Goal: Navigation & Orientation: Find specific page/section

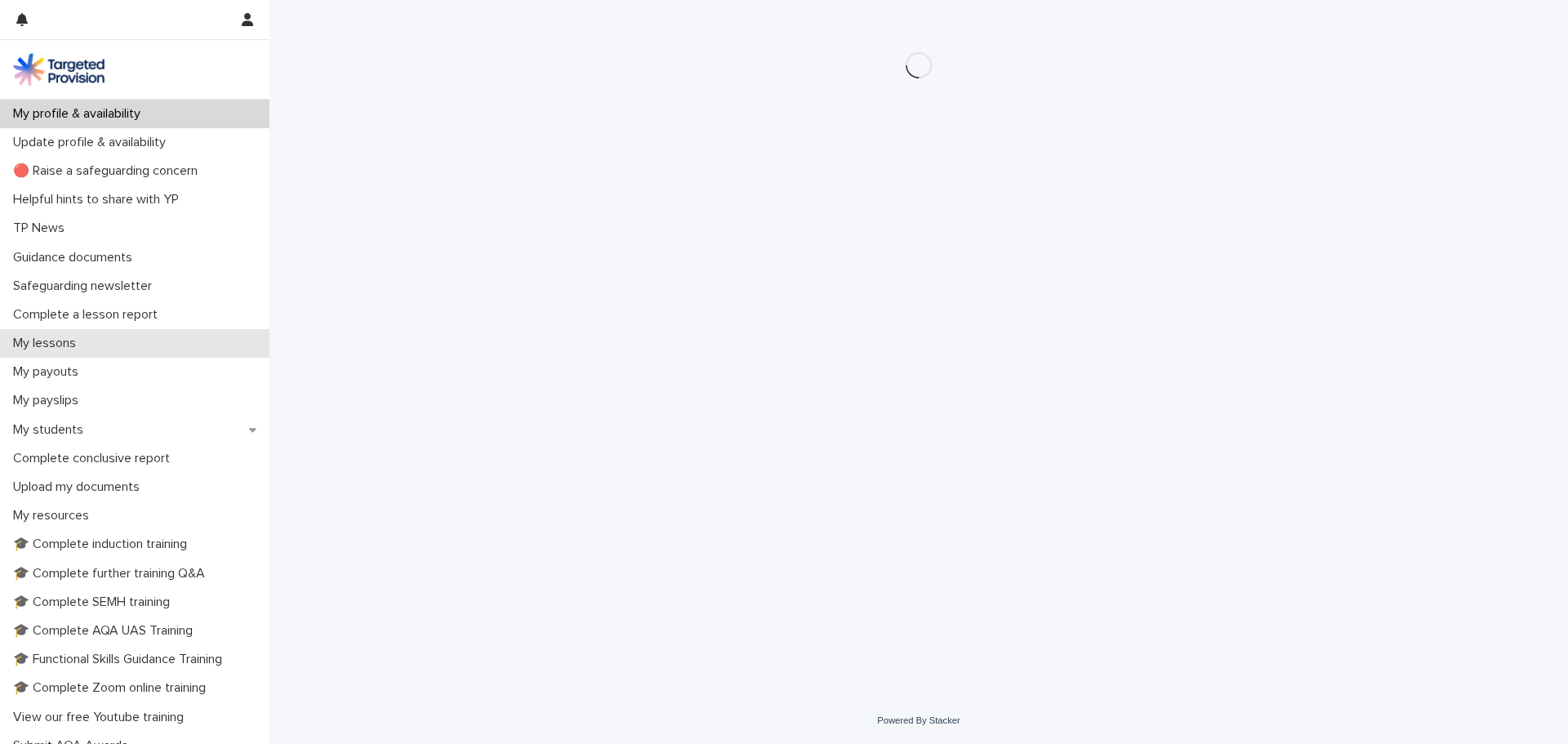
click at [151, 343] on div "My lessons" at bounding box center [135, 344] width 270 height 28
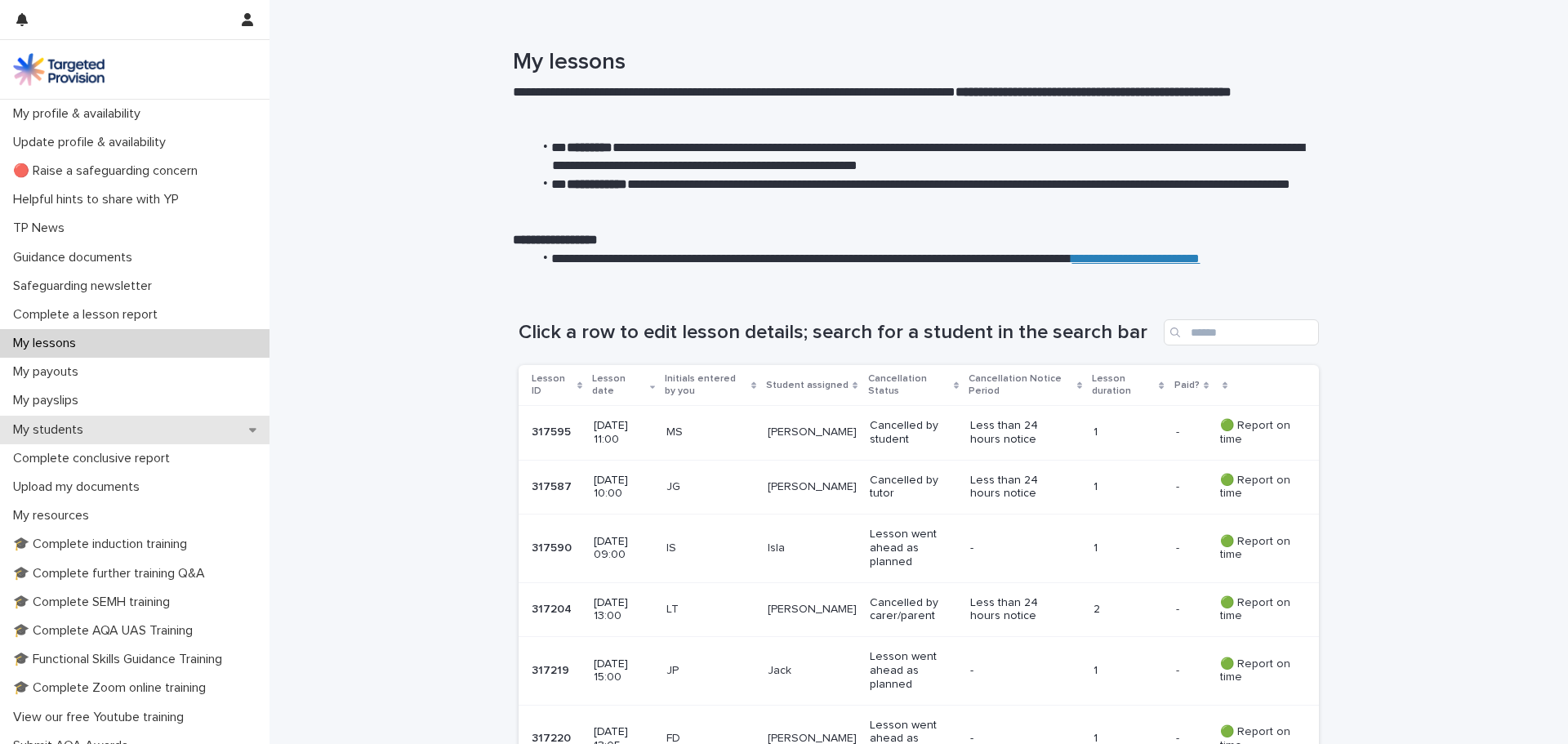
click at [132, 422] on div "My students" at bounding box center [135, 430] width 270 height 28
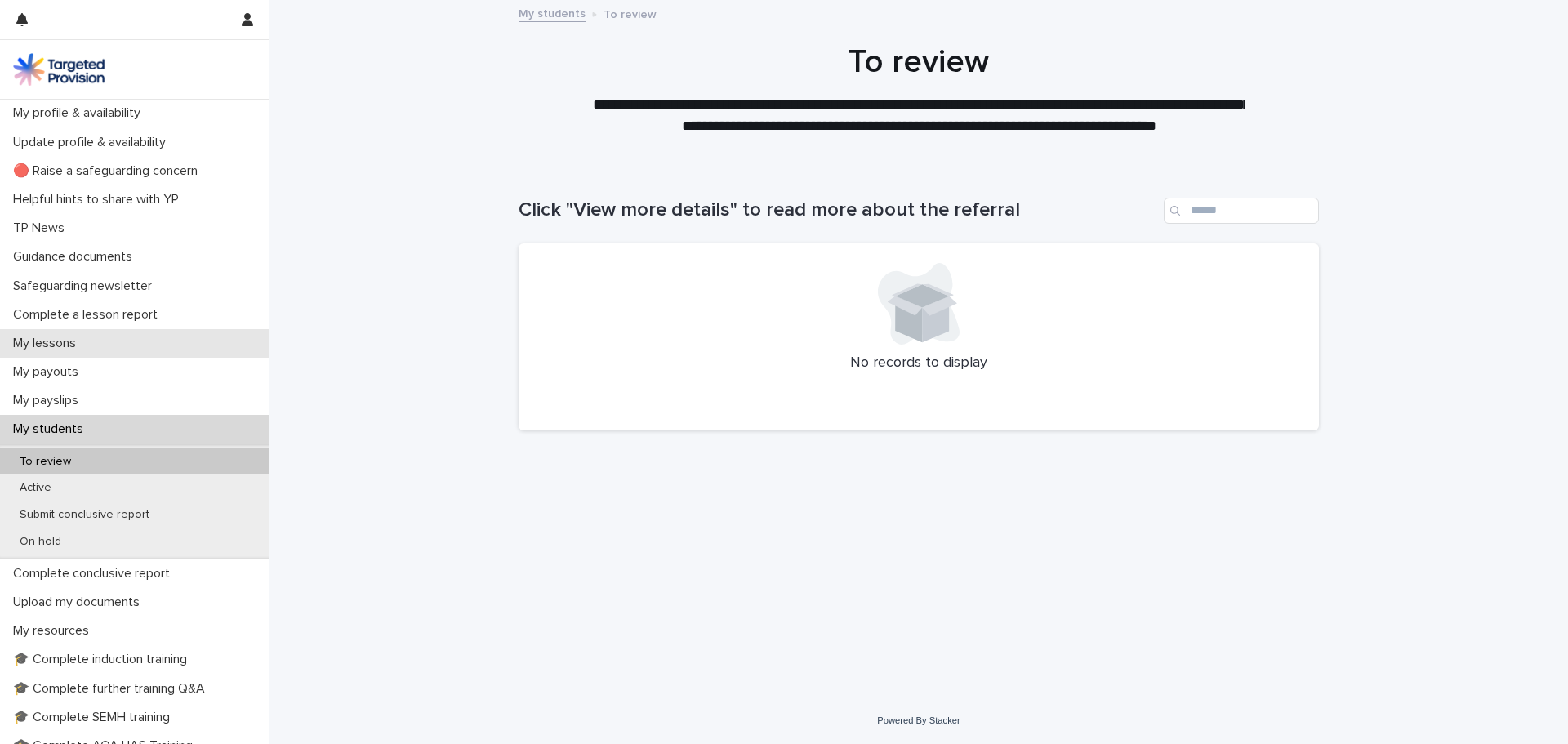
click at [116, 354] on div "My lessons" at bounding box center [135, 344] width 270 height 28
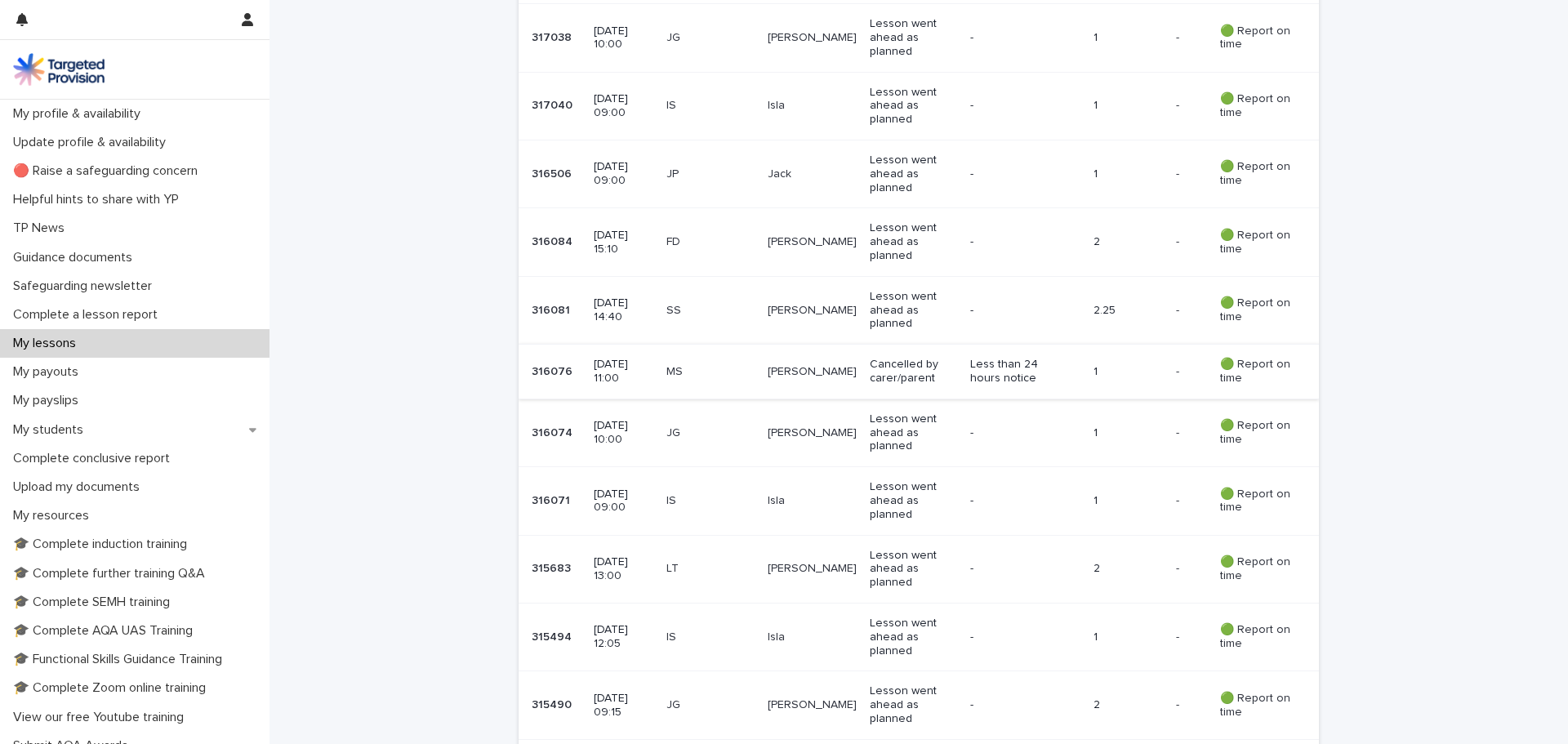
scroll to position [980, 0]
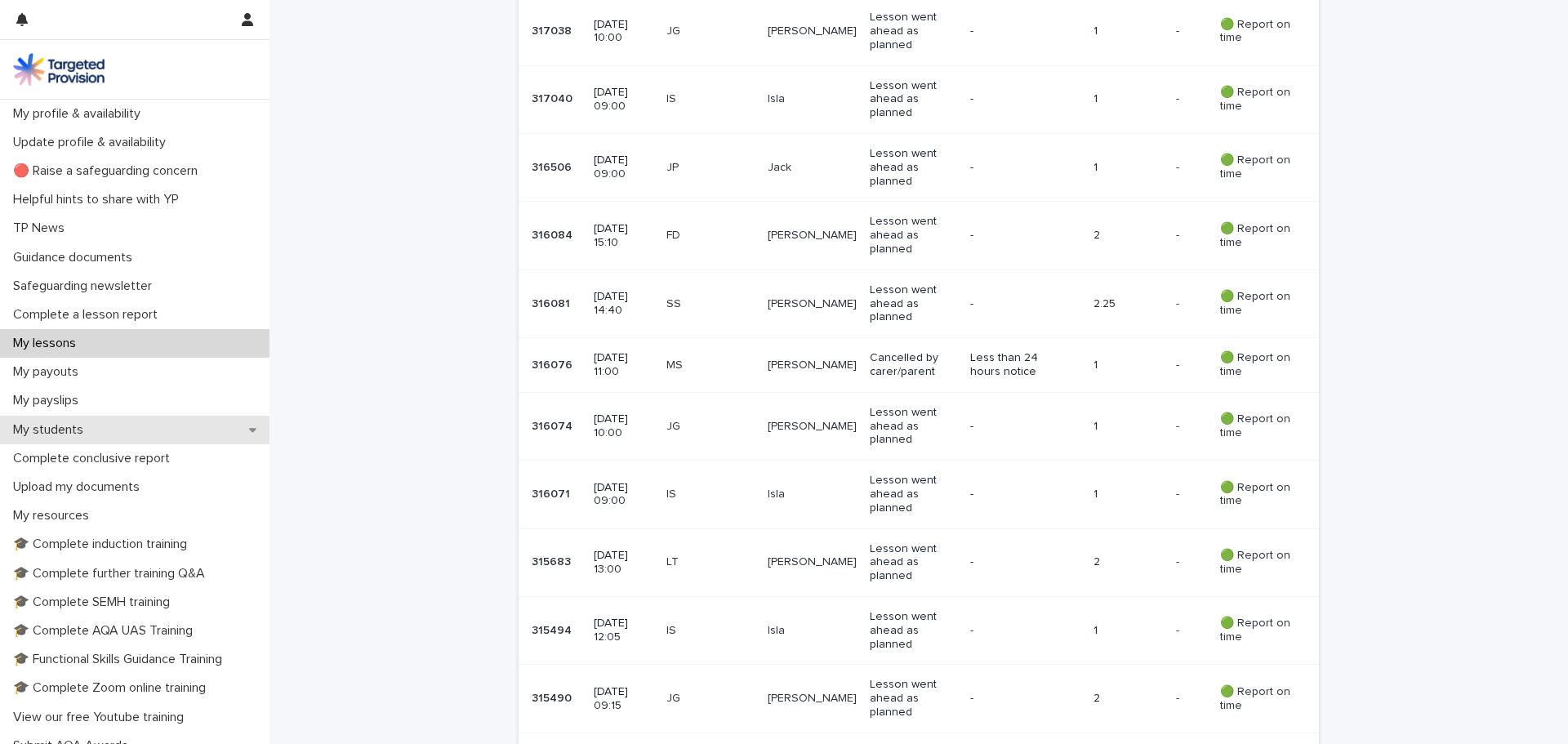
click at [133, 423] on div "My students" at bounding box center [135, 430] width 270 height 28
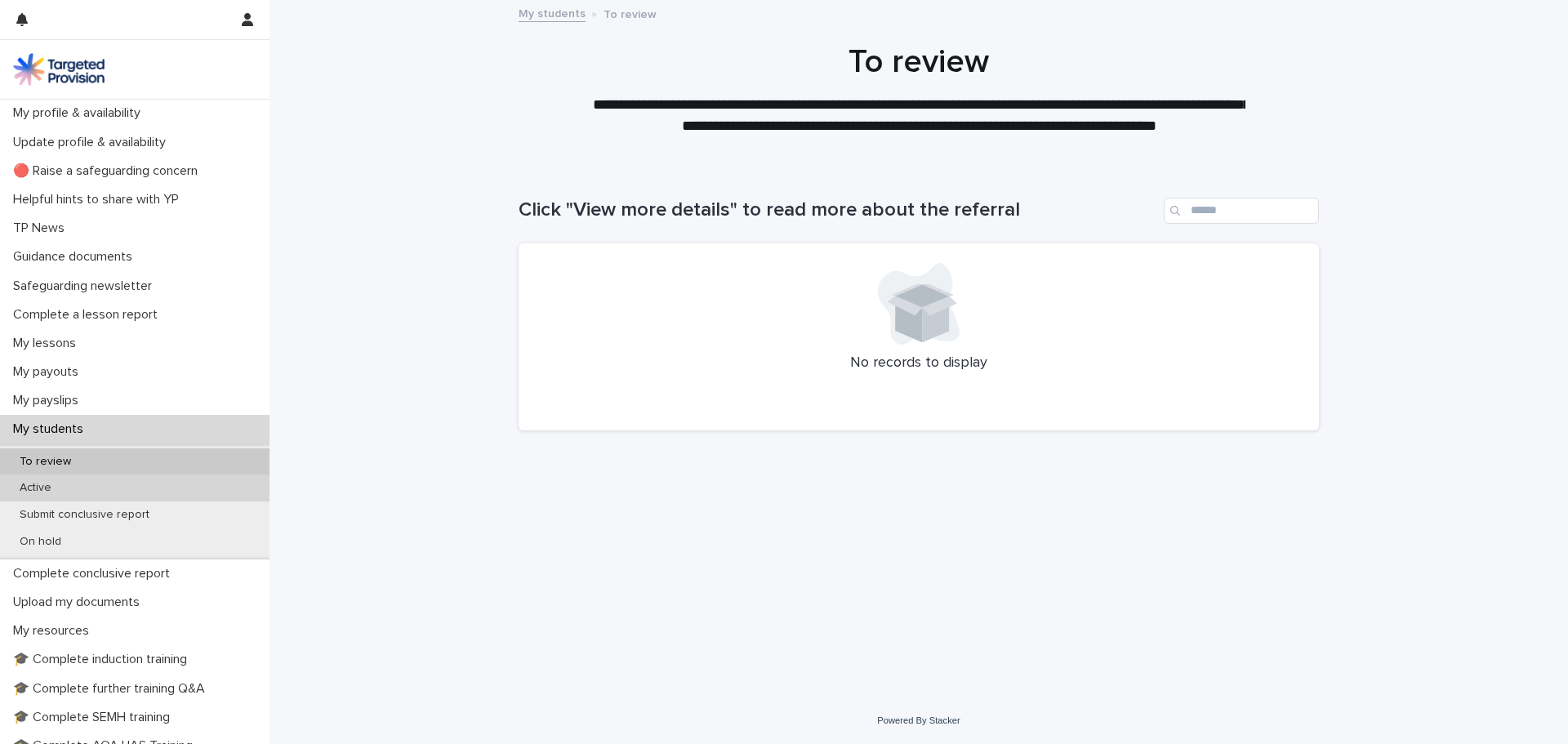
click at [195, 483] on div "Active" at bounding box center [135, 488] width 270 height 27
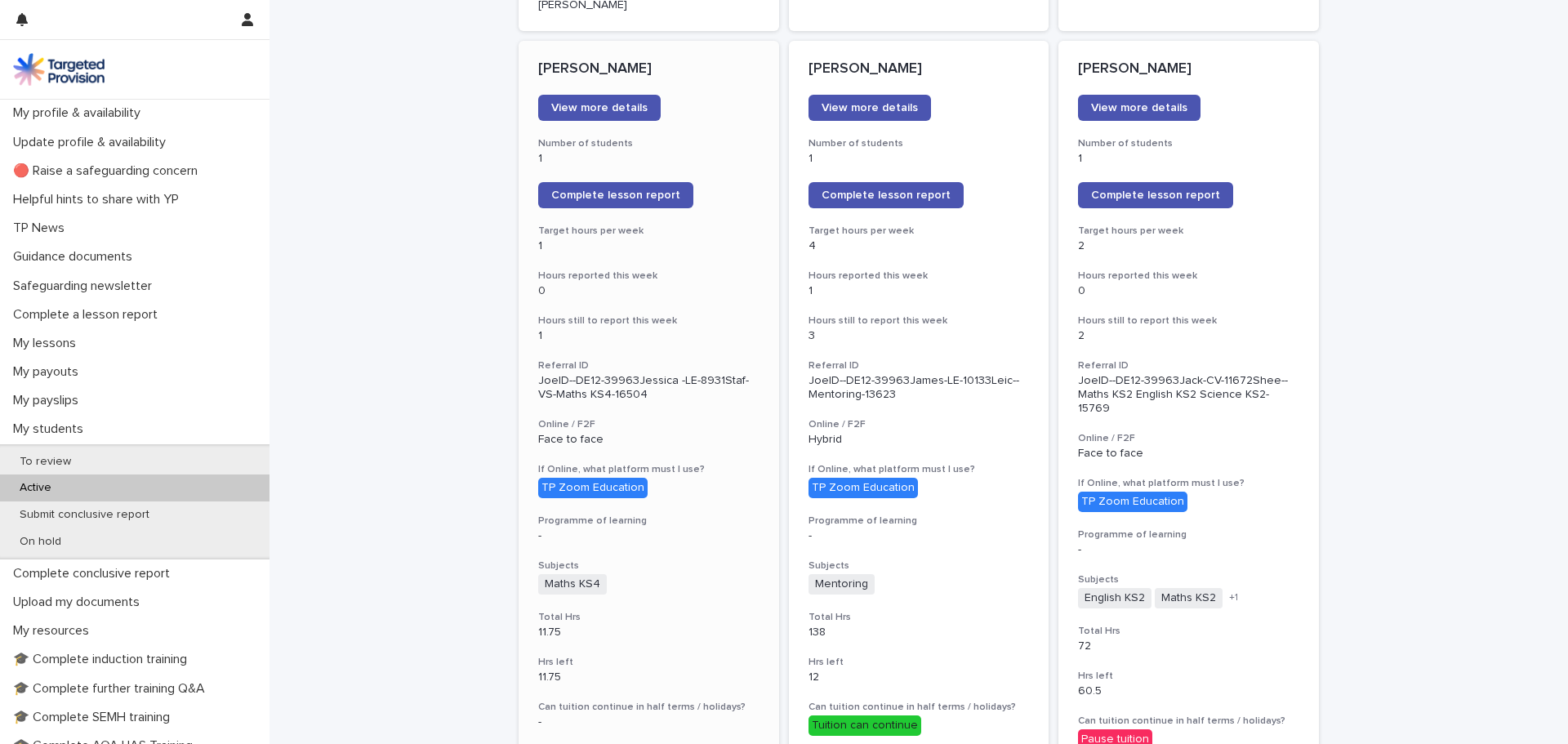
scroll to position [1634, 0]
